Goal: Task Accomplishment & Management: Manage account settings

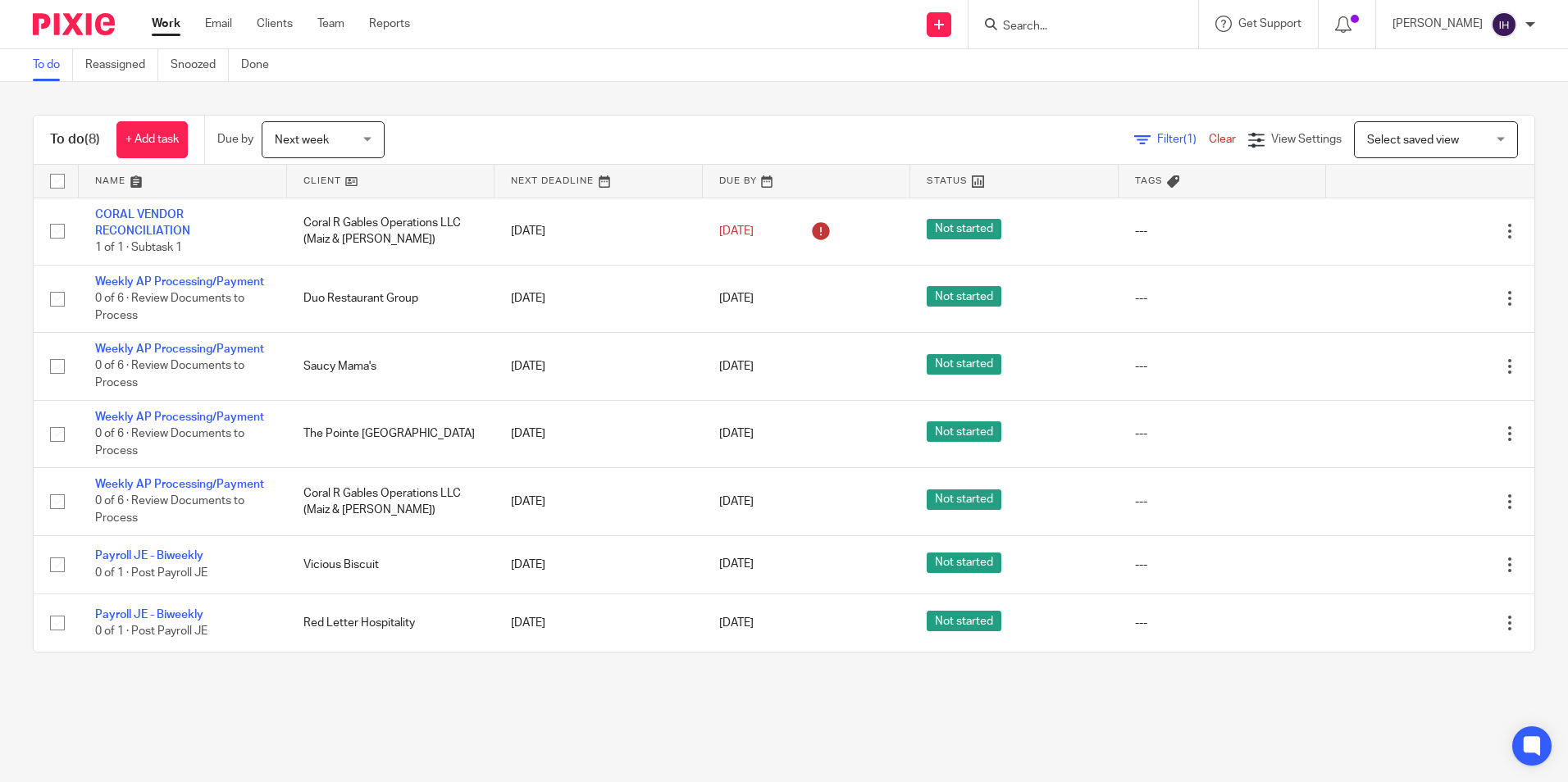
click at [89, 21] on img at bounding box center [74, 24] width 82 height 22
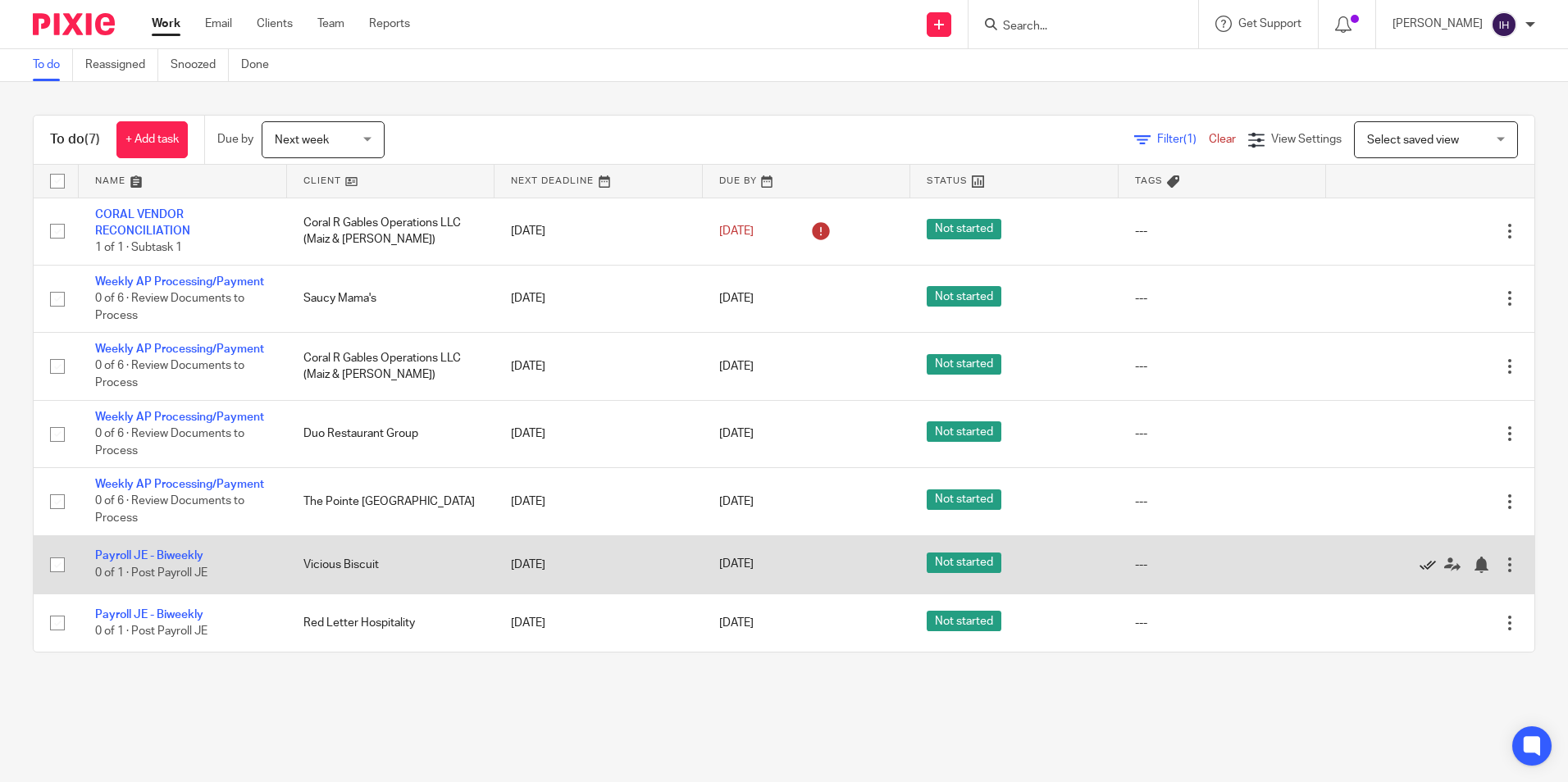
click at [1419, 560] on icon at bounding box center [1428, 565] width 16 height 16
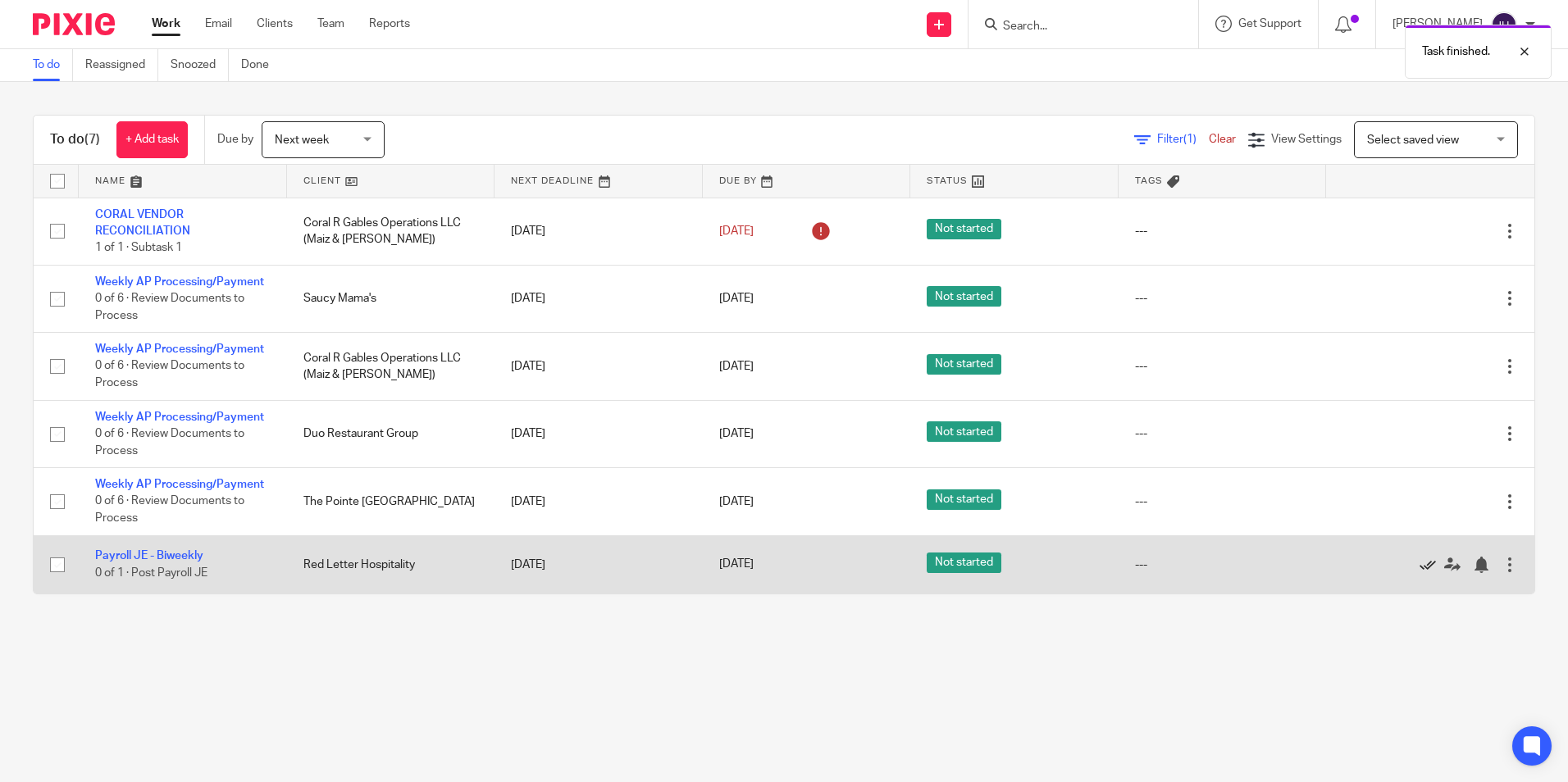
click at [1419, 562] on icon at bounding box center [1428, 565] width 16 height 16
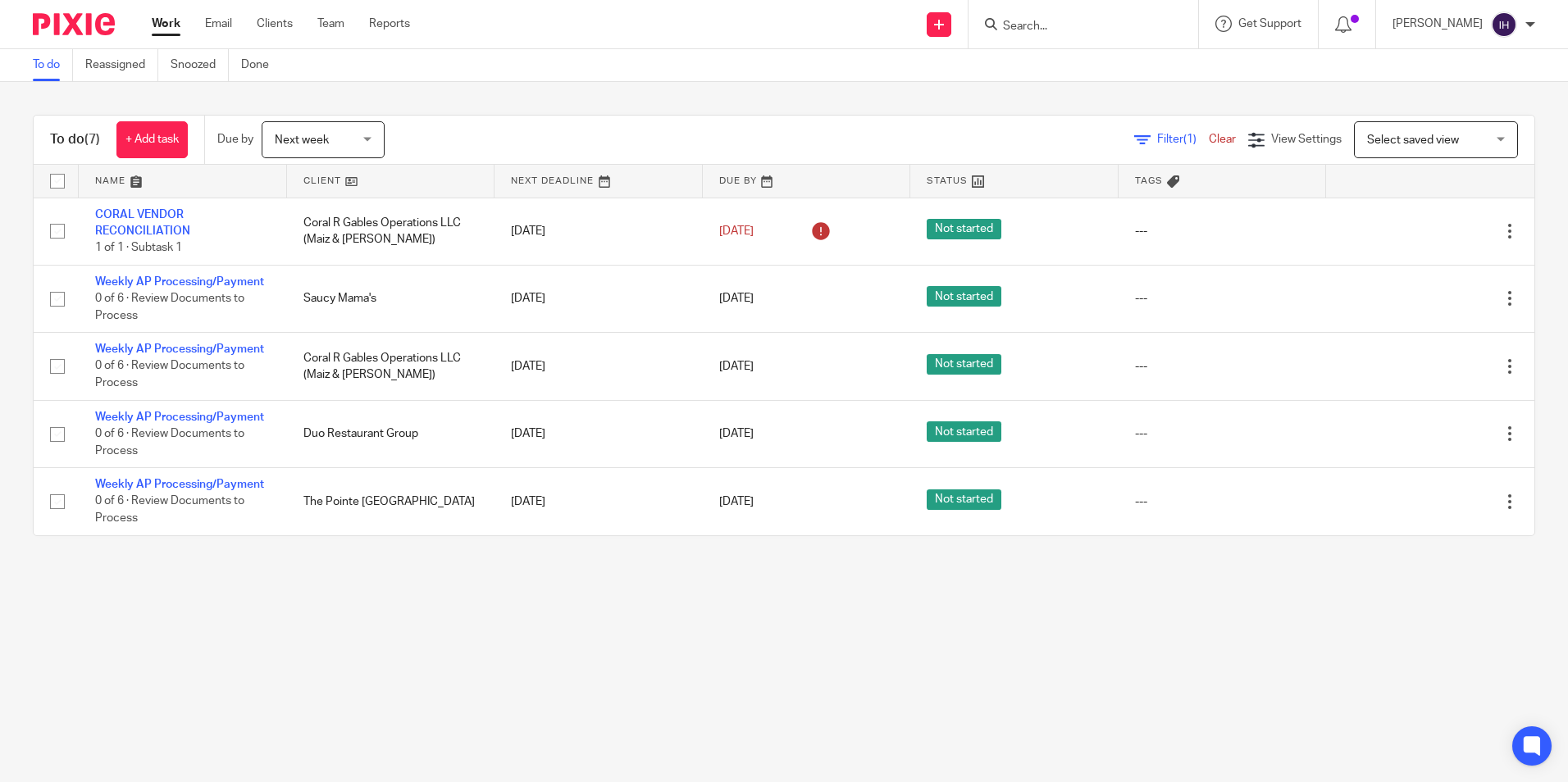
click at [1027, 29] on input "Search" at bounding box center [1075, 27] width 148 height 15
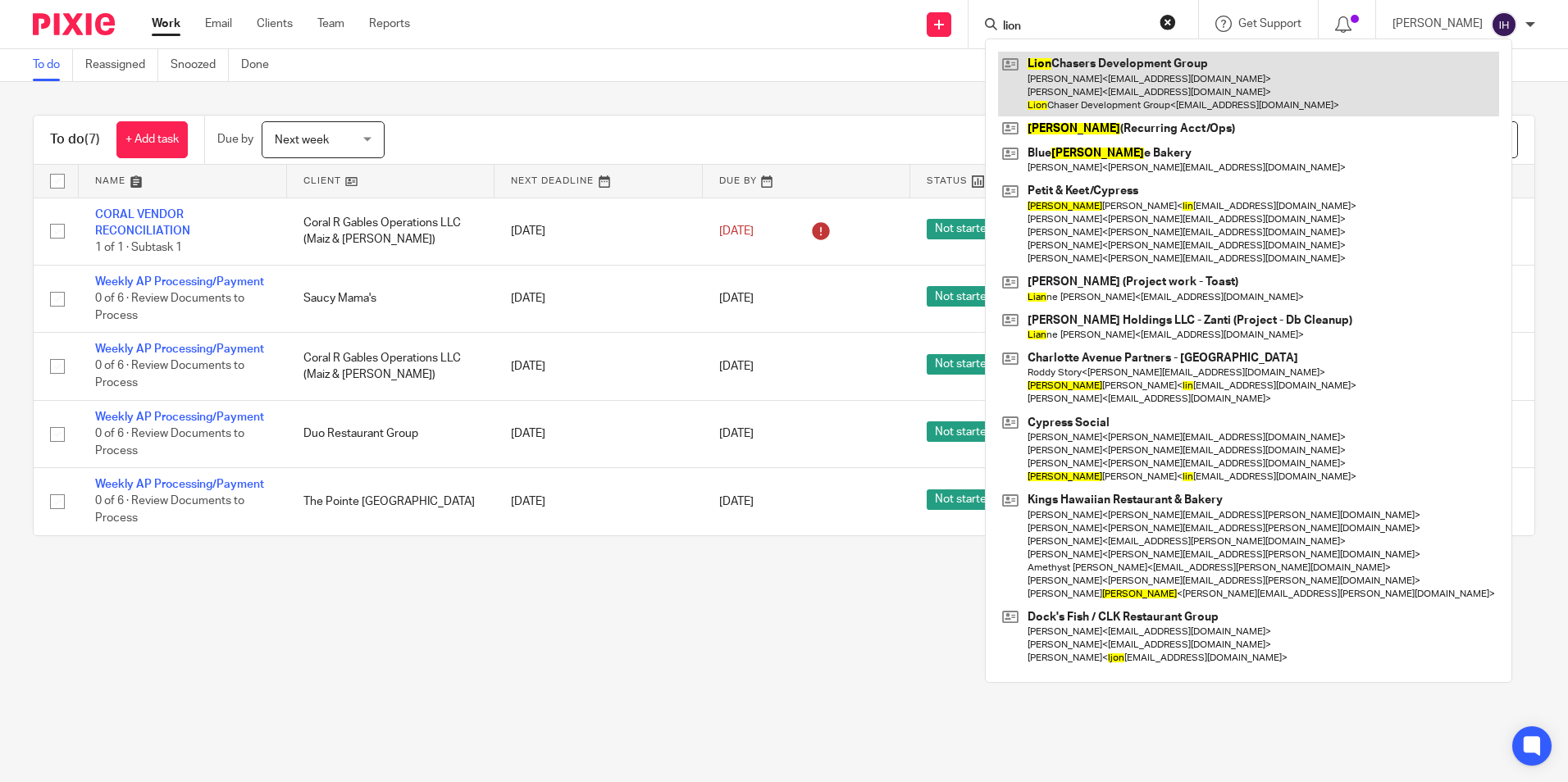
type input "lion"
click at [1061, 89] on link at bounding box center [1249, 84] width 501 height 65
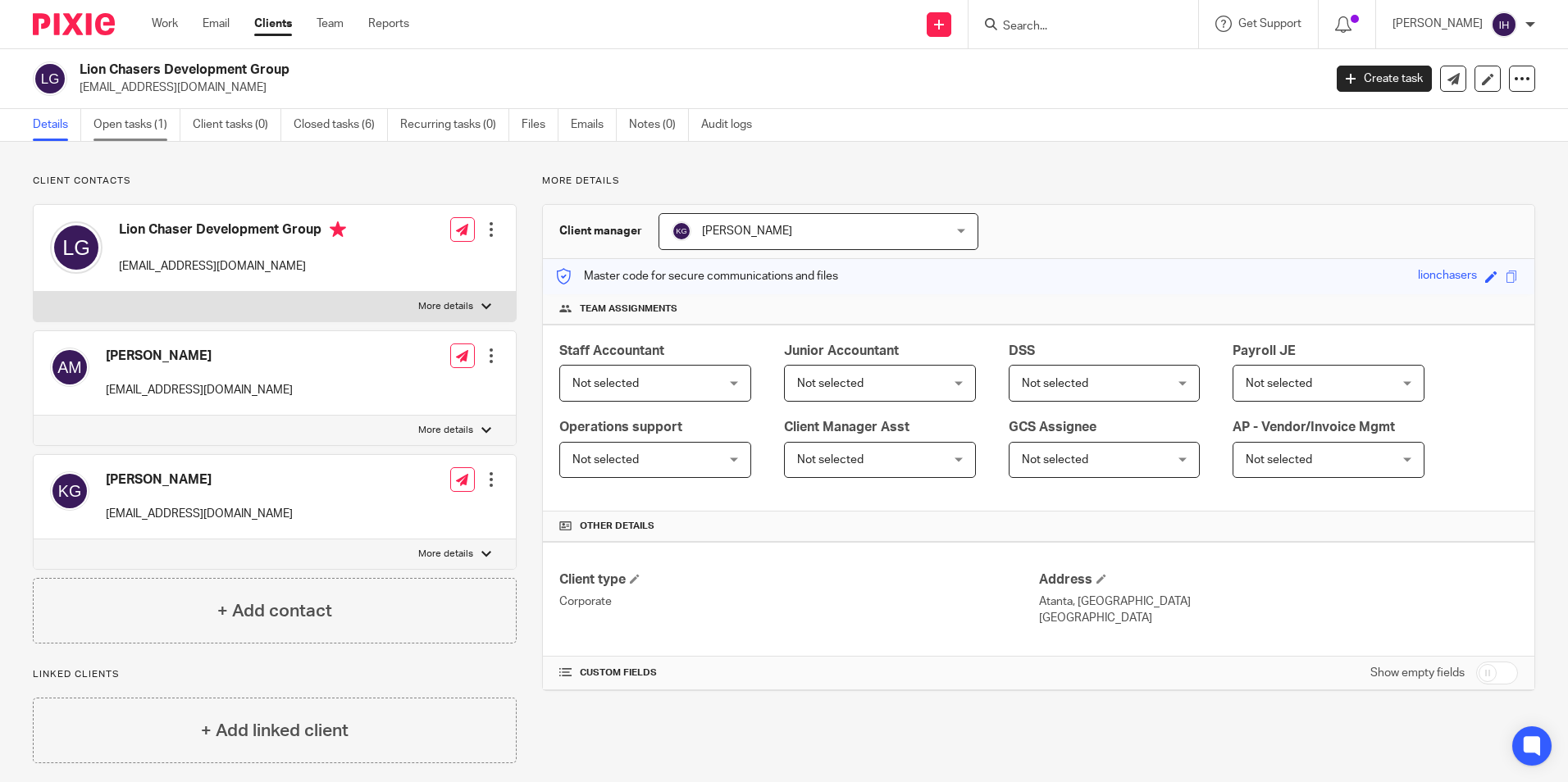
click at [157, 122] on link "Open tasks (1)" at bounding box center [137, 125] width 87 height 32
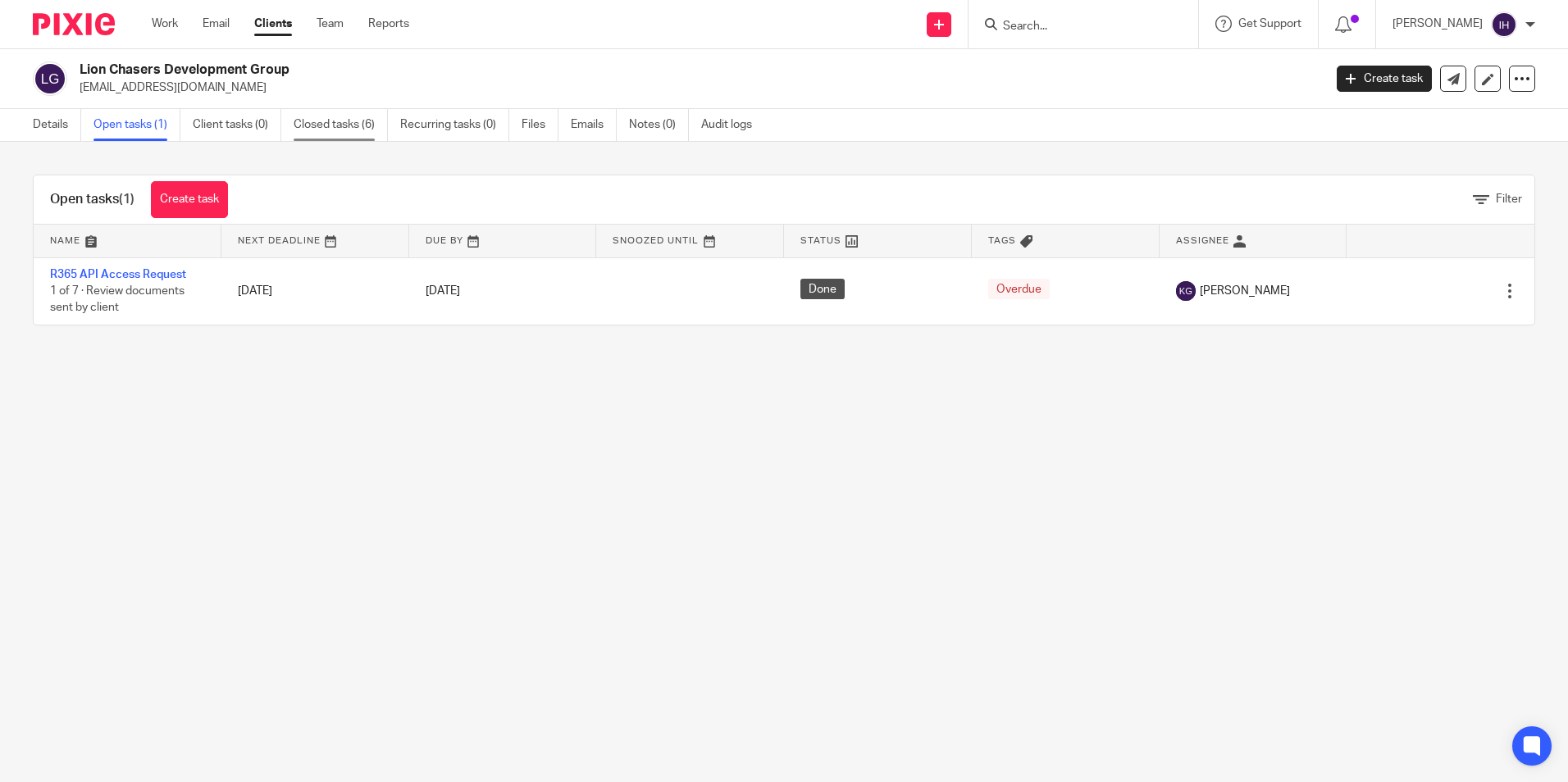
click at [323, 127] on link "Closed tasks (6)" at bounding box center [340, 125] width 94 height 32
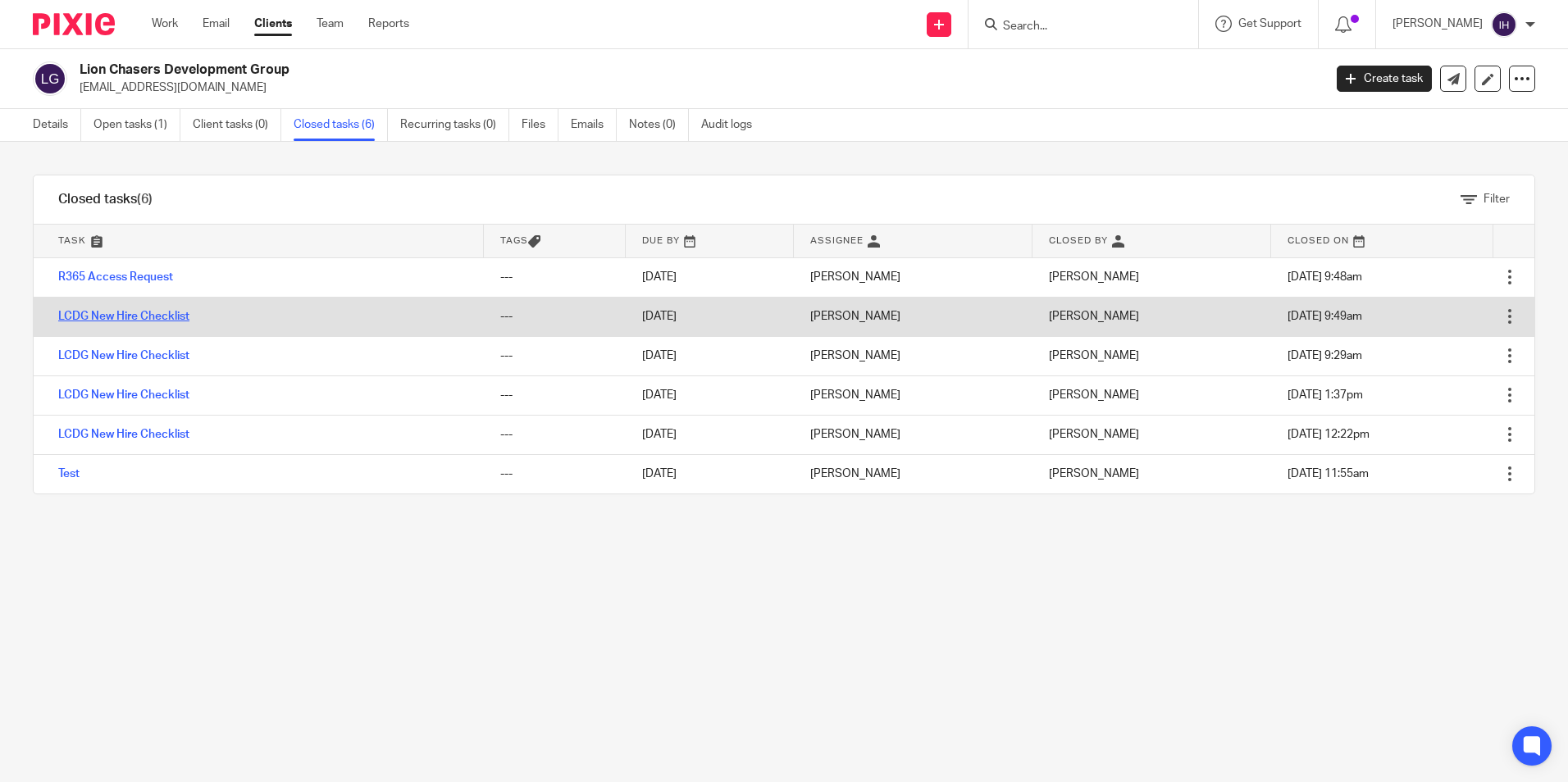
click at [122, 314] on link "LCDG New Hire Checklist" at bounding box center [124, 316] width 131 height 12
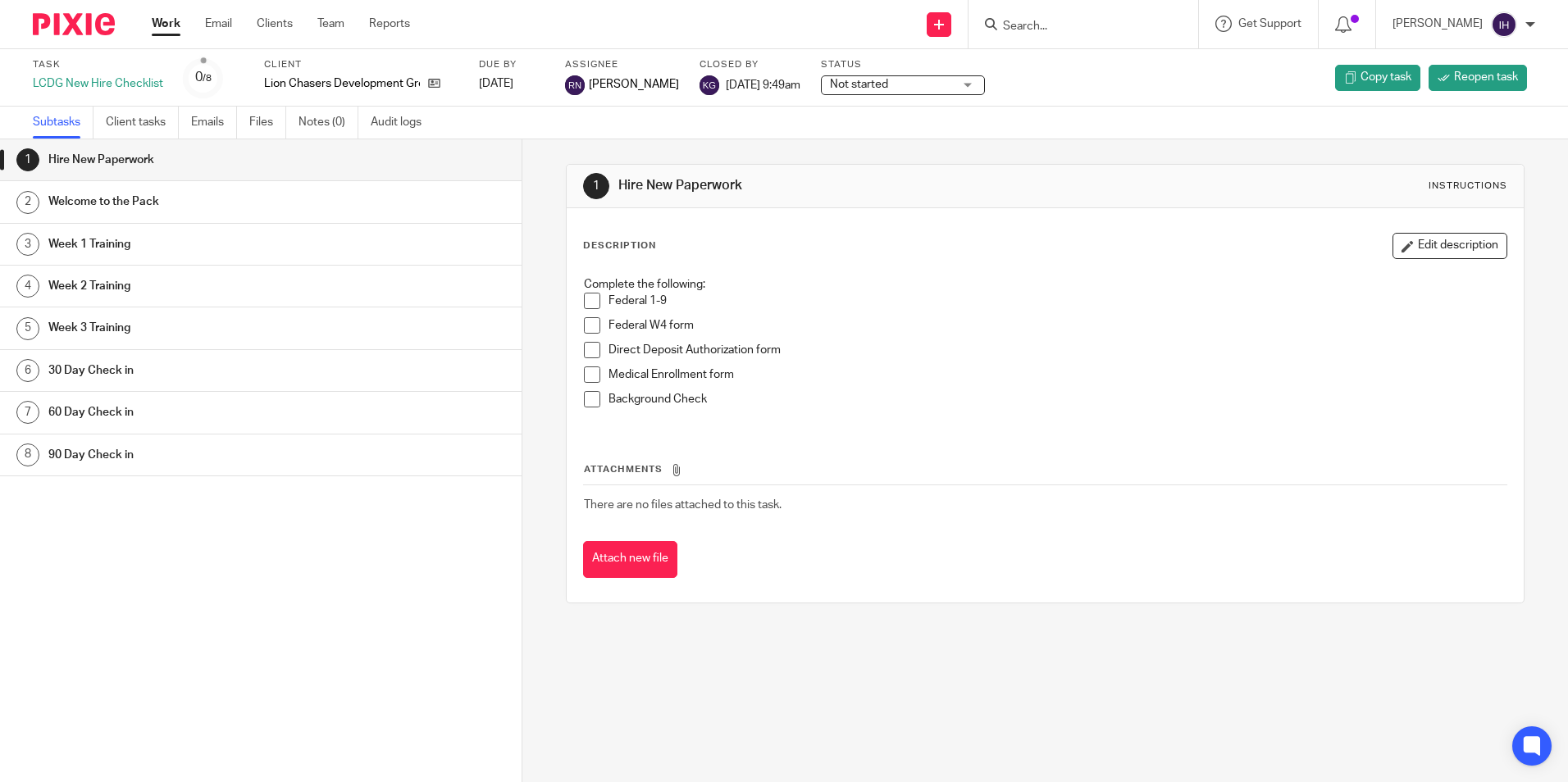
click at [170, 200] on h1 "Welcome to the Pack" at bounding box center [201, 201] width 305 height 25
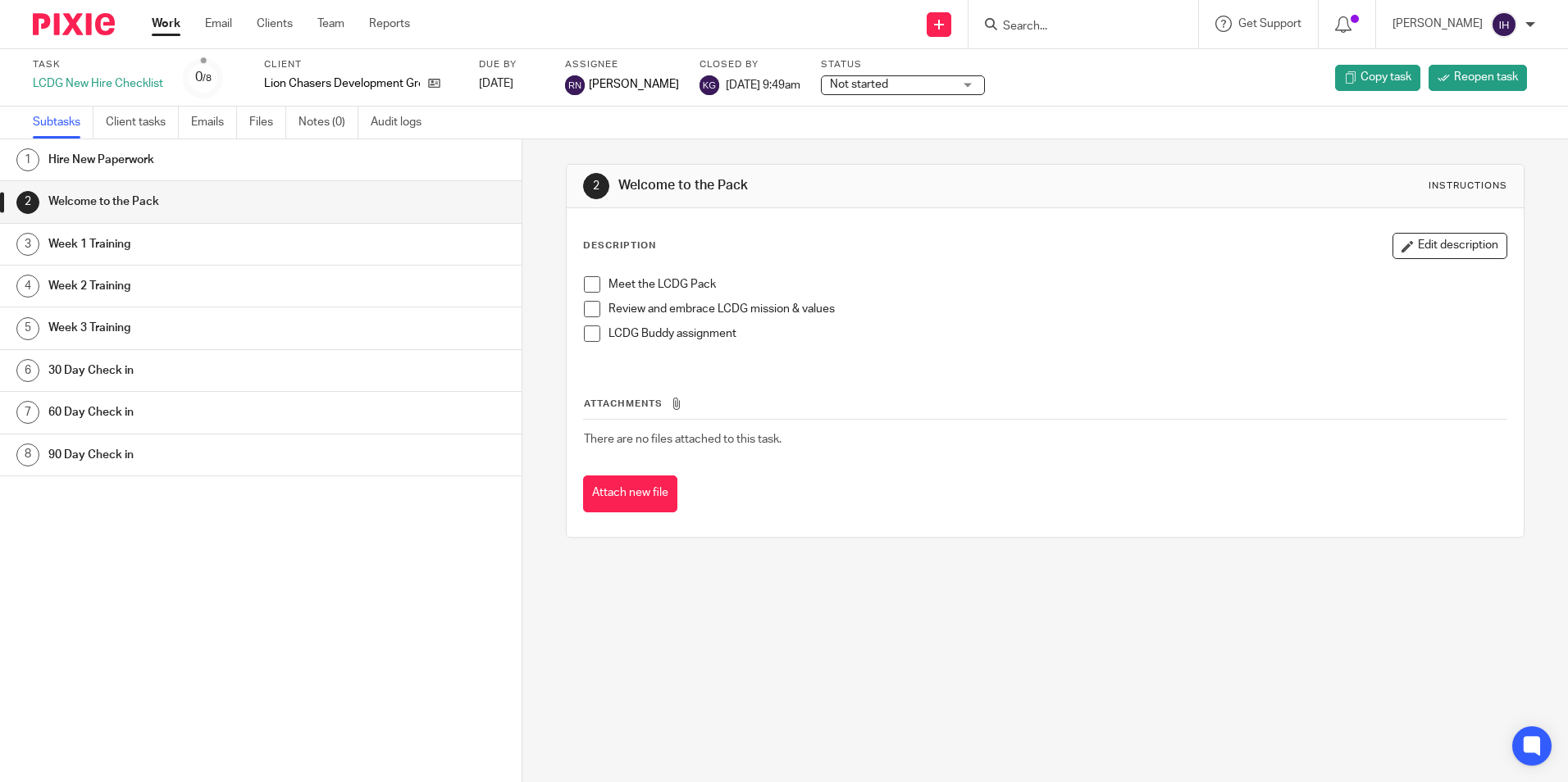
click at [183, 249] on h1 "Week 1 Training" at bounding box center [201, 244] width 305 height 25
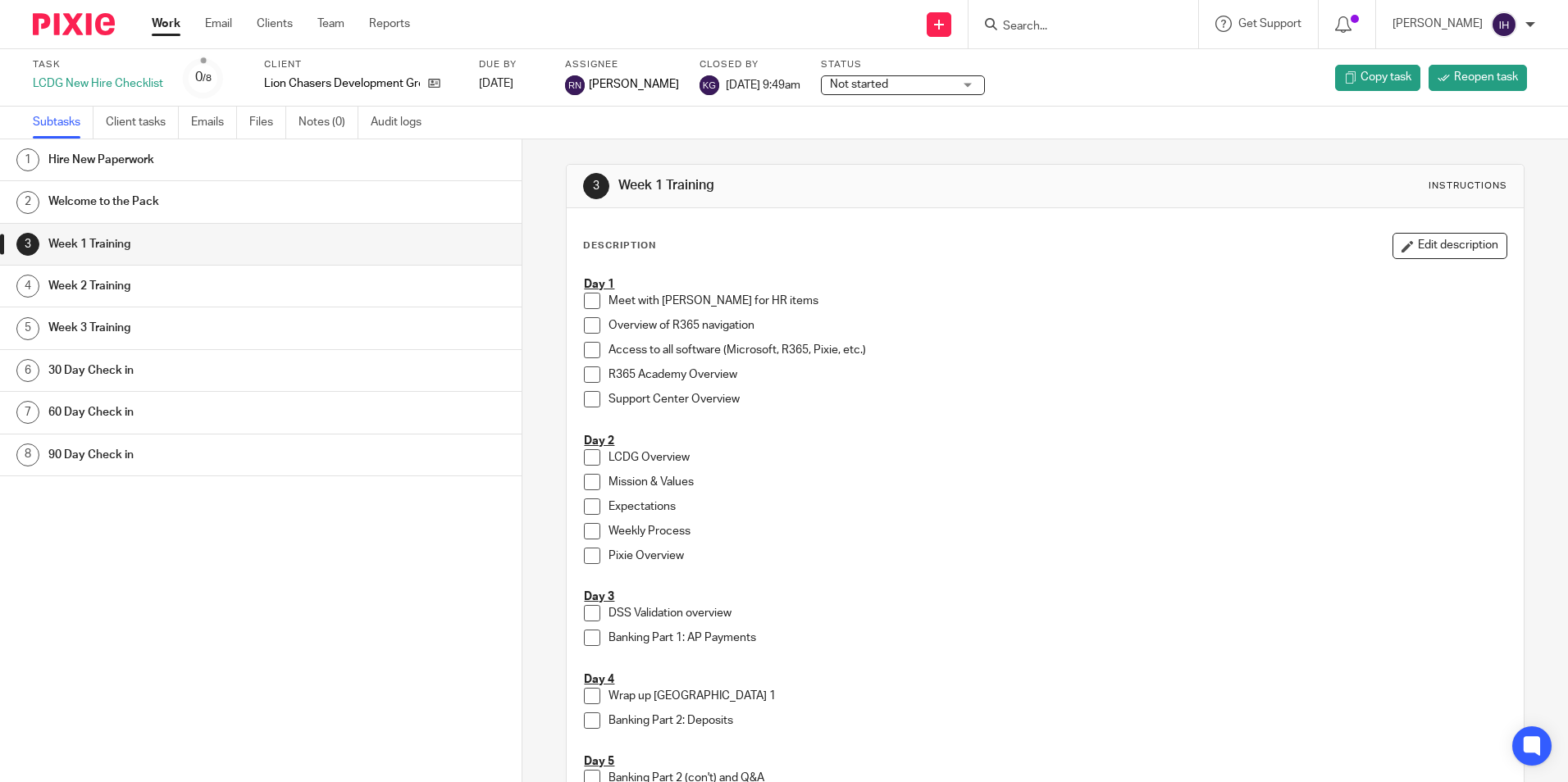
click at [233, 288] on h1 "Week 2 Training" at bounding box center [201, 285] width 305 height 25
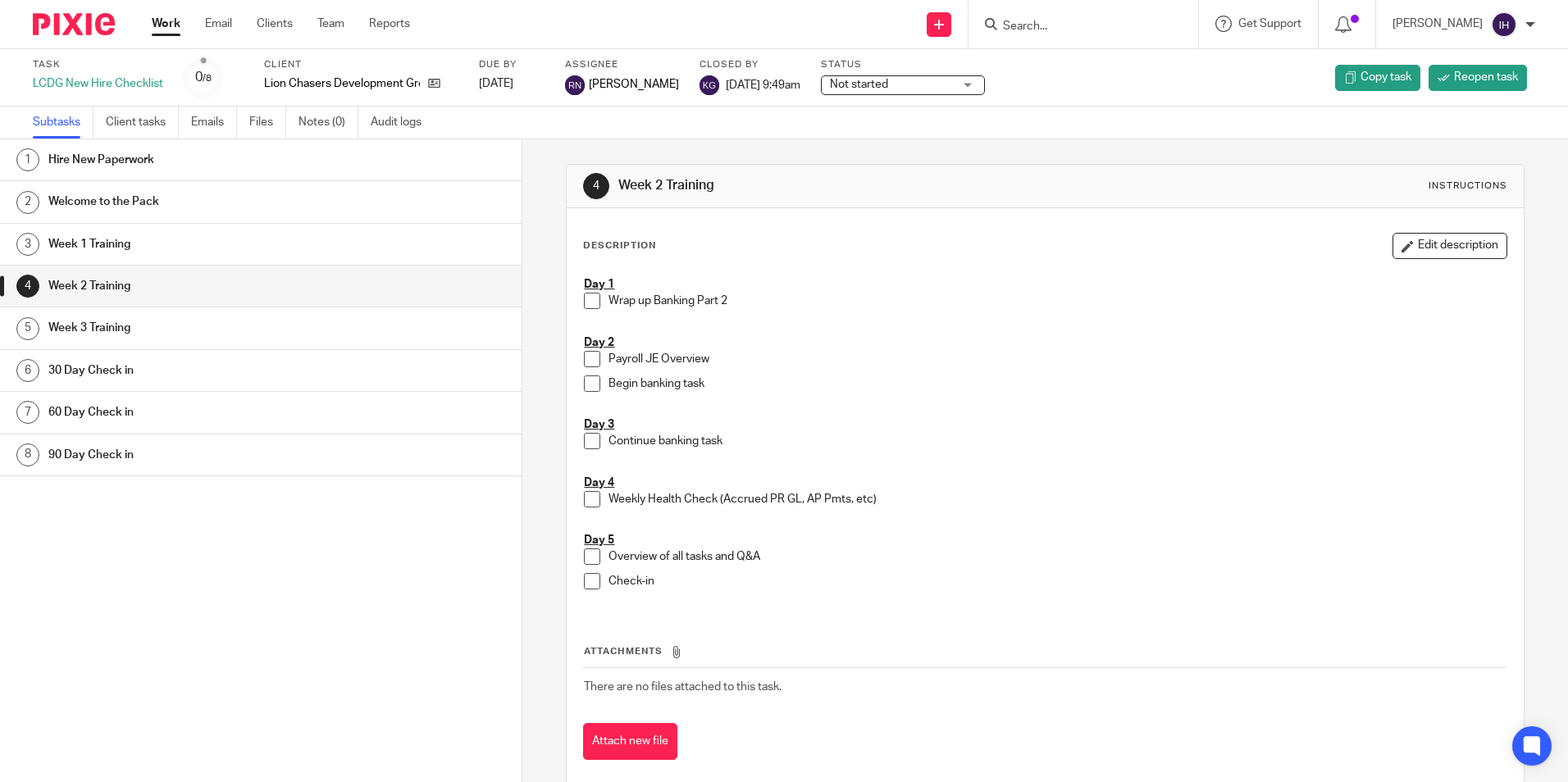
click at [256, 320] on h1 "Week 3 Training" at bounding box center [201, 327] width 305 height 25
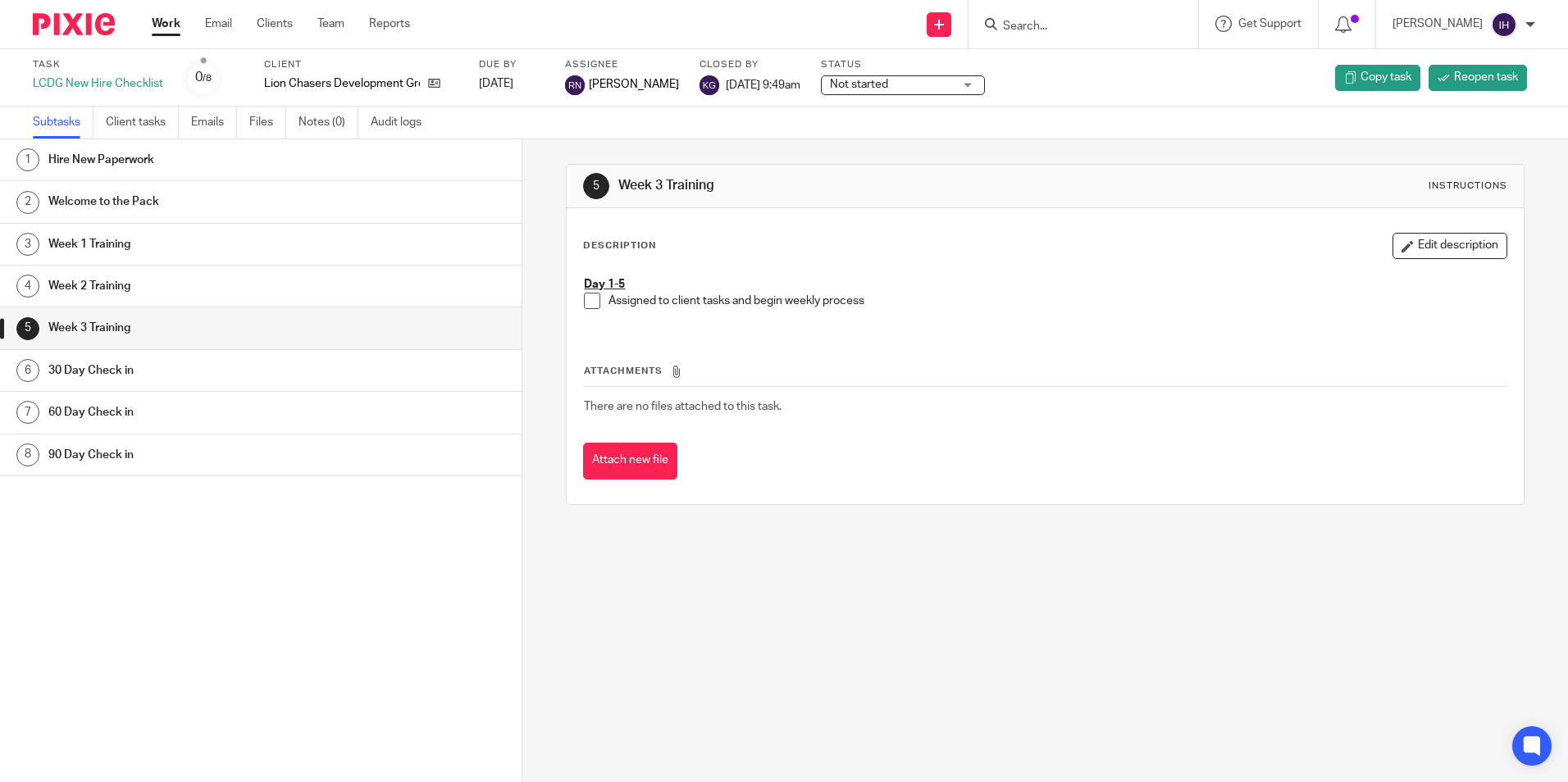
click at [69, 38] on div at bounding box center [67, 24] width 135 height 48
click at [69, 29] on img at bounding box center [74, 24] width 82 height 22
